Goal: Find specific page/section: Find specific page/section

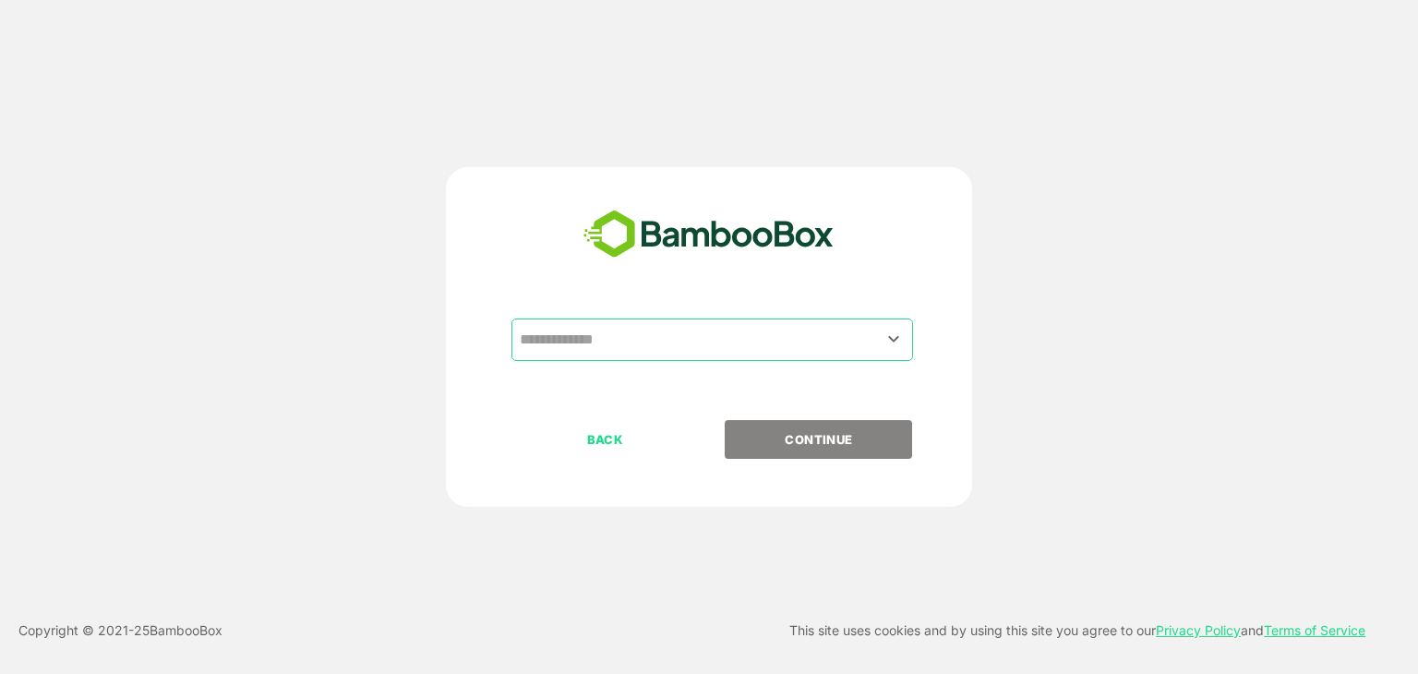
click at [733, 330] on input "text" at bounding box center [712, 339] width 394 height 35
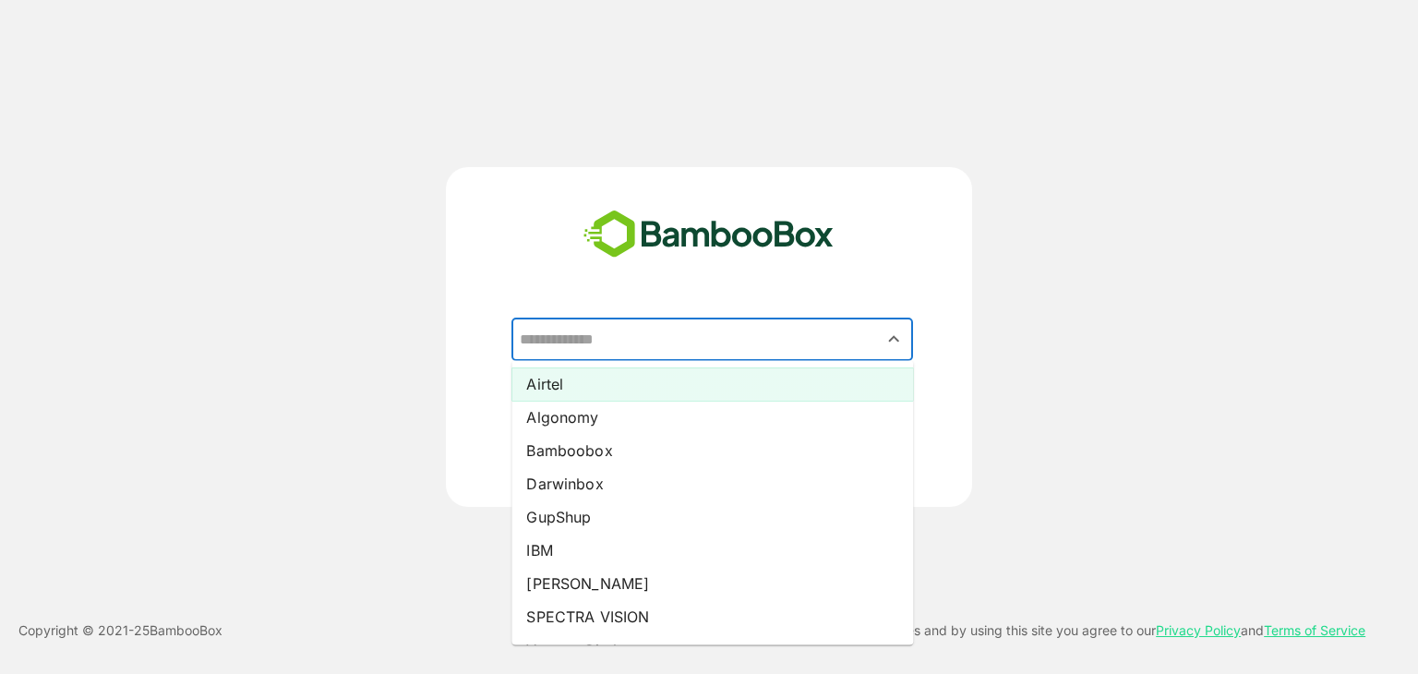
click at [726, 386] on li "Airtel" at bounding box center [713, 383] width 402 height 33
type input "******"
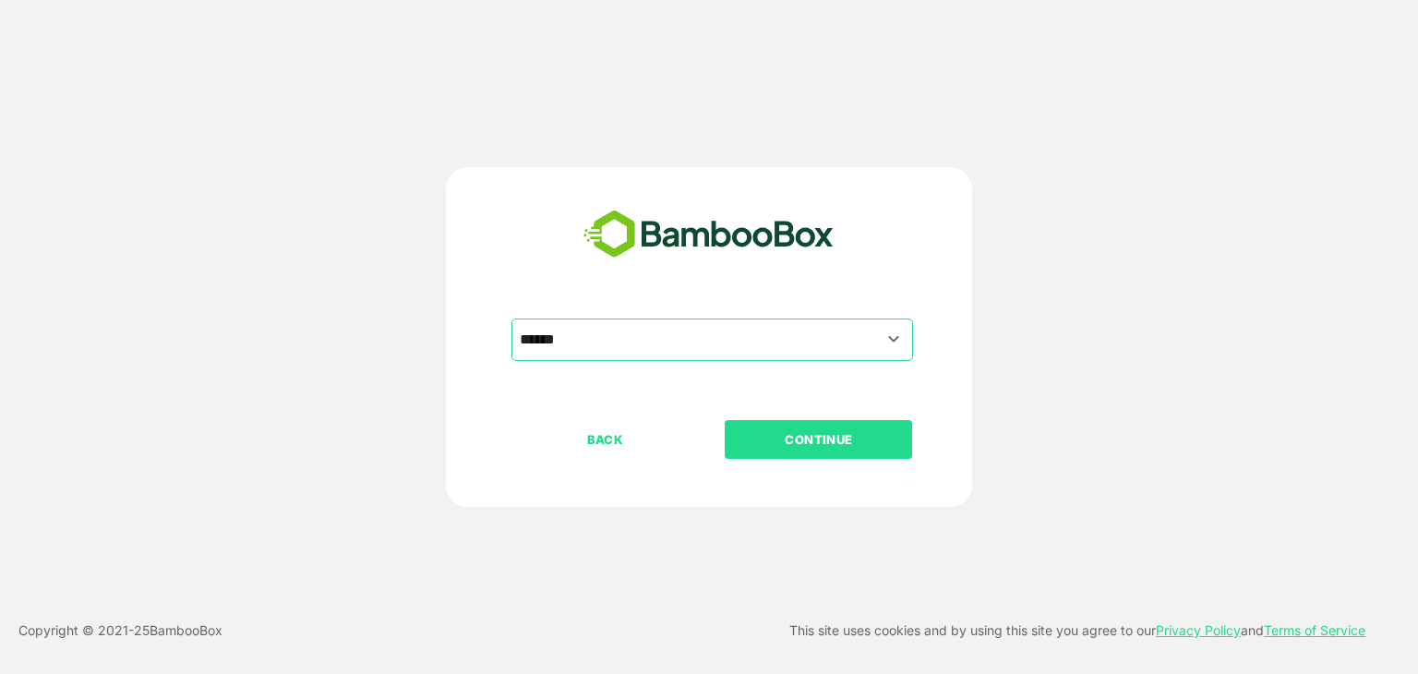
click at [783, 457] on button "CONTINUE" at bounding box center [818, 439] width 187 height 39
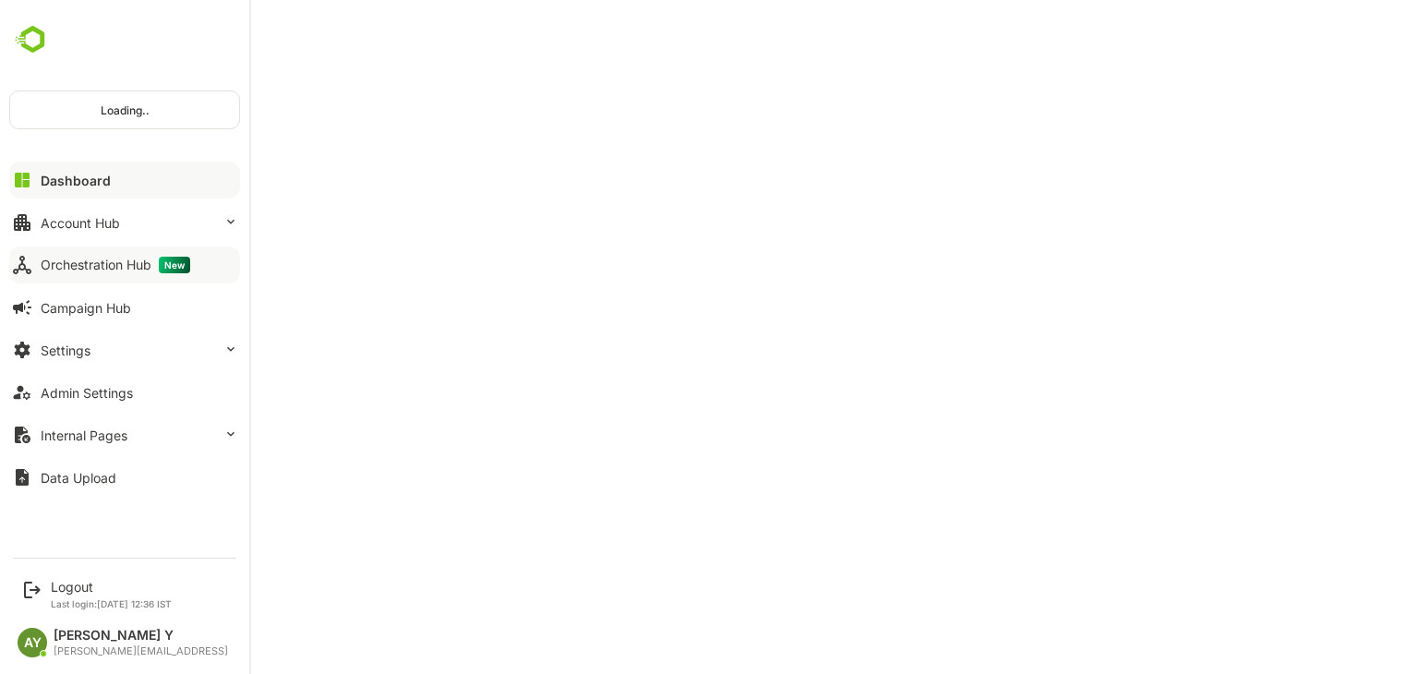
click at [35, 254] on button "Orchestration Hub New" at bounding box center [124, 265] width 231 height 37
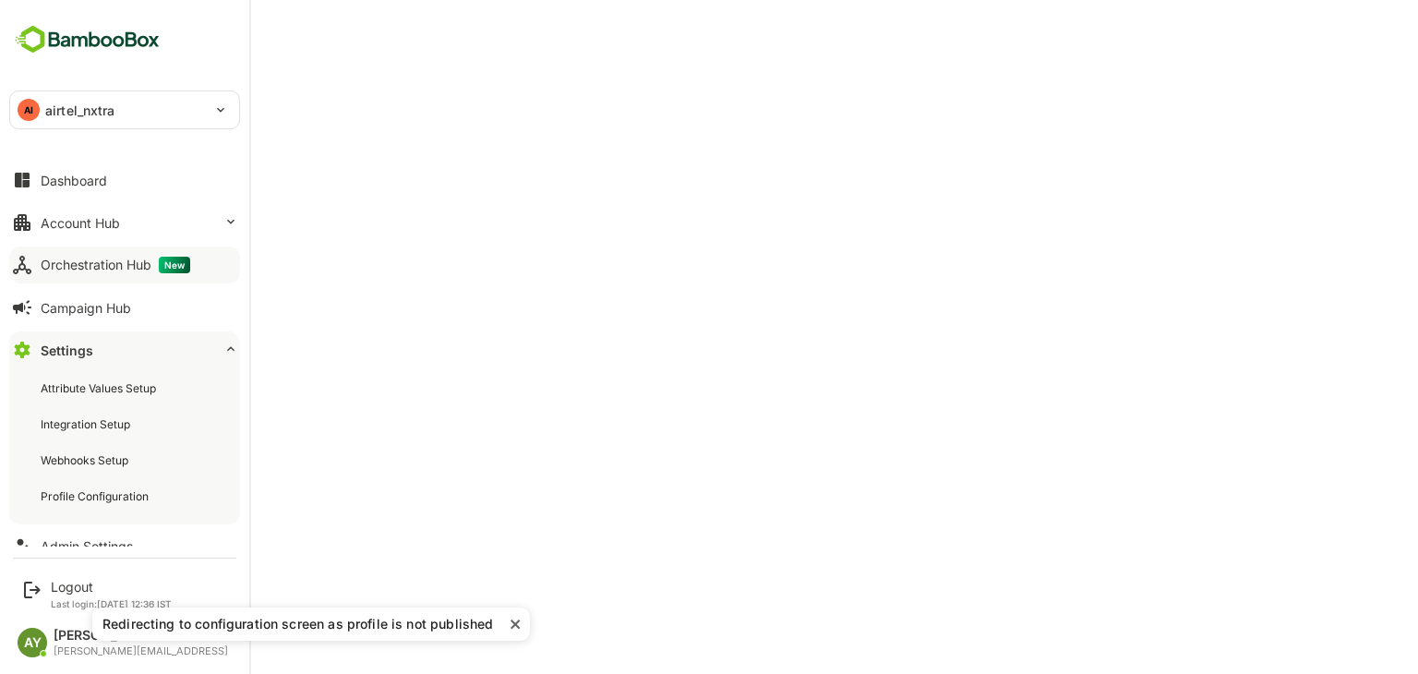
drag, startPoint x: 114, startPoint y: 240, endPoint x: 120, endPoint y: 262, distance: 22.8
click at [120, 262] on div "Dashboard Account Hub Orchestration Hub New Campaign Hub Settings Attribute Val…" at bounding box center [124, 353] width 249 height 388
click at [120, 262] on div "Orchestration Hub New" at bounding box center [116, 265] width 150 height 17
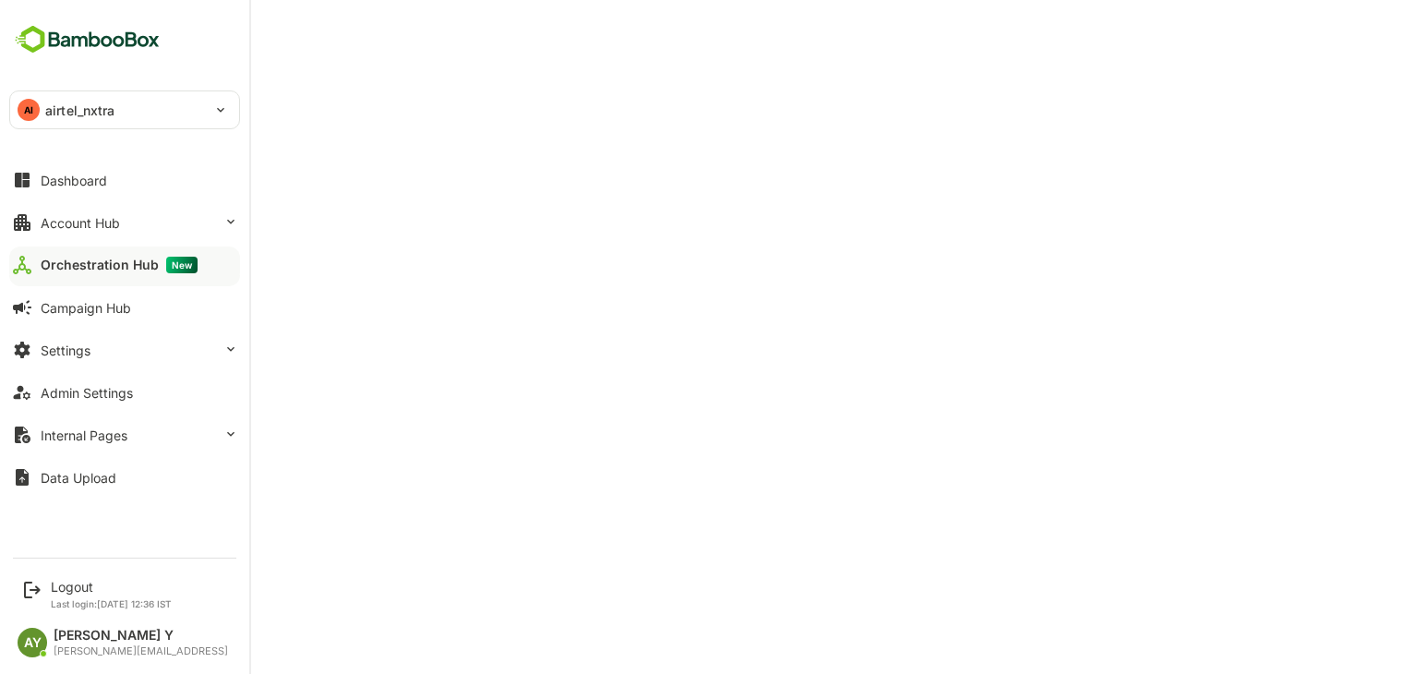
click at [120, 262] on div "Orchestration Hub New" at bounding box center [119, 265] width 157 height 17
